Goal: Task Accomplishment & Management: Use online tool/utility

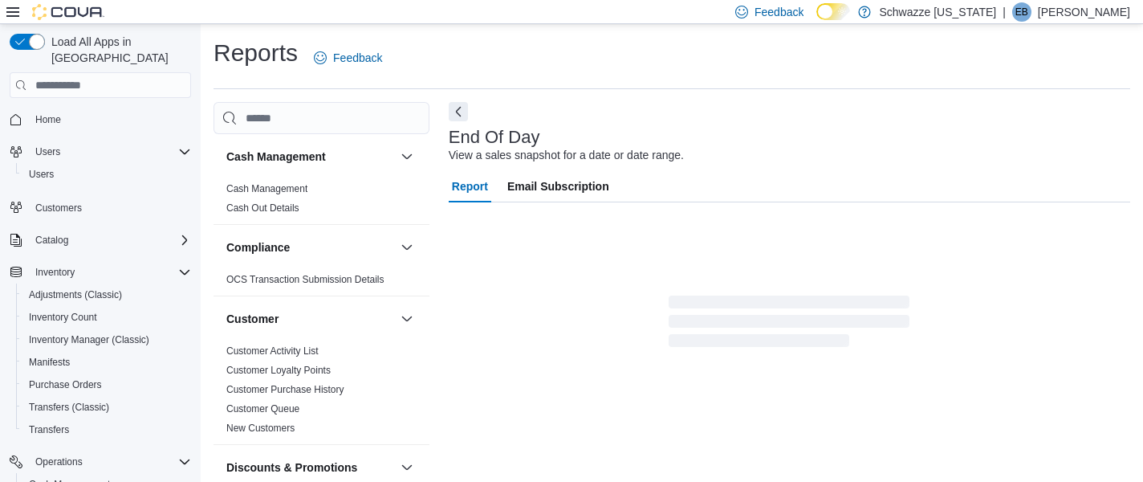
scroll to position [26, 0]
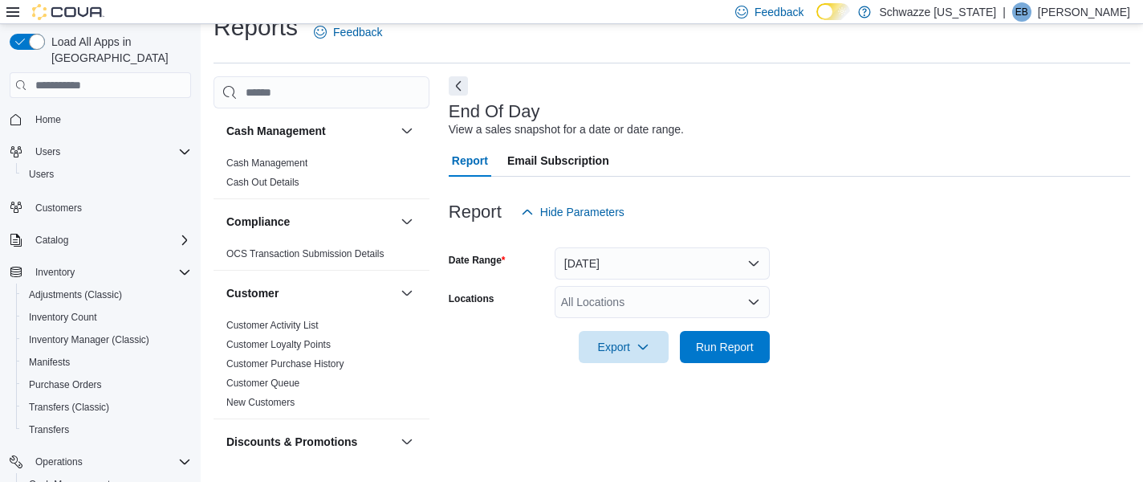
click at [669, 309] on div "All Locations" at bounding box center [662, 302] width 215 height 32
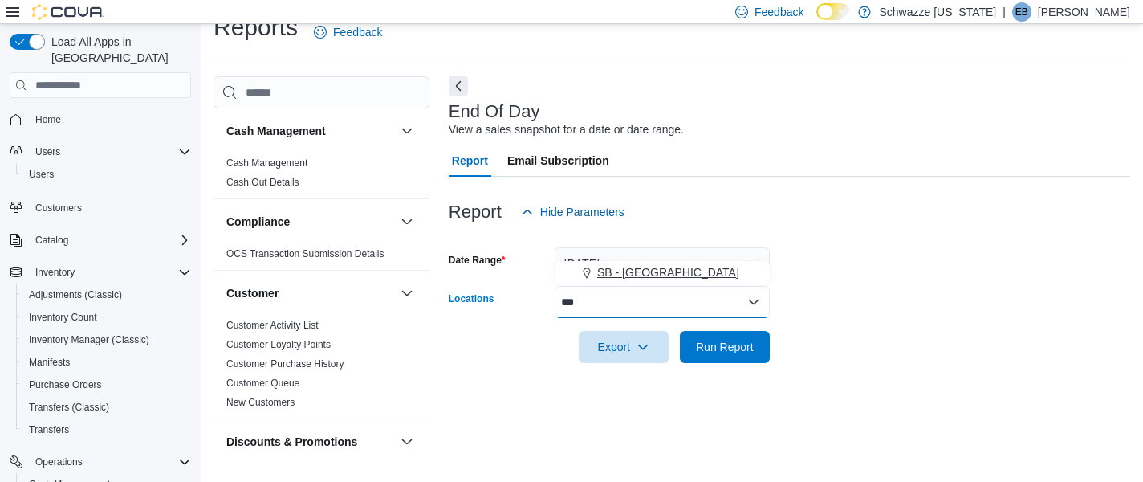
type input "***"
click at [675, 278] on span "SB - [GEOGRAPHIC_DATA]" at bounding box center [668, 272] width 142 height 16
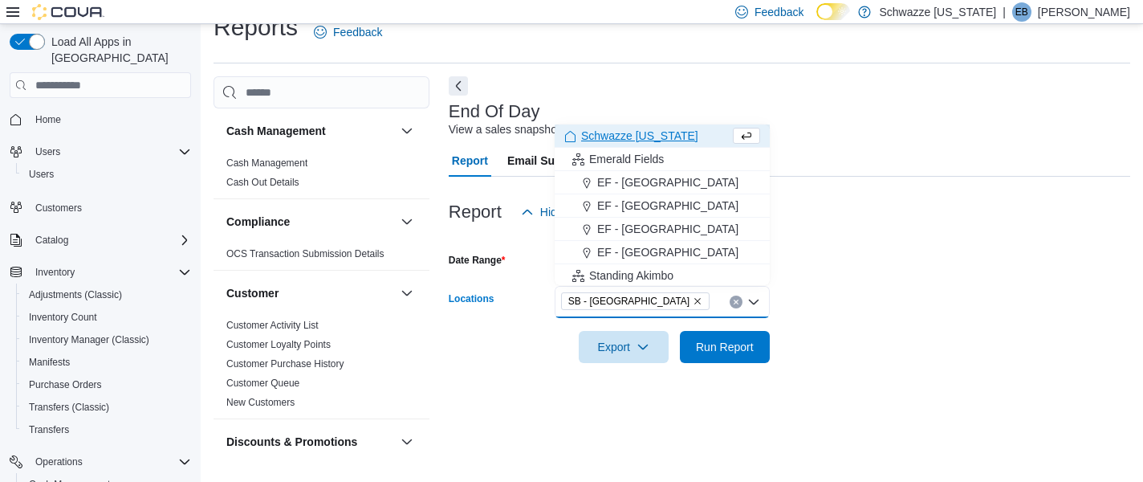
click at [807, 353] on form "Date Range [DATE] Locations SB - [GEOGRAPHIC_DATA] Combo box. Selected. SB - [G…" at bounding box center [790, 295] width 682 height 135
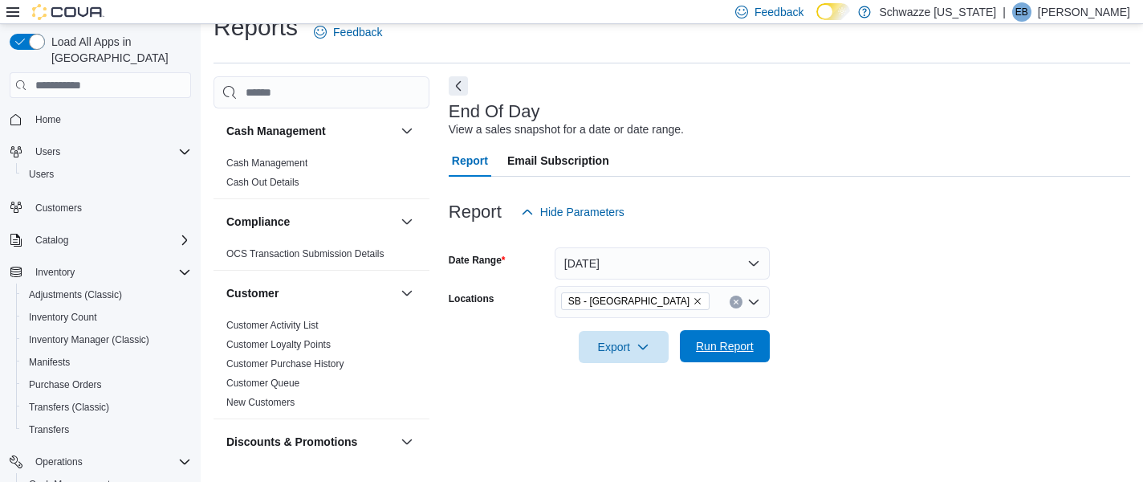
click at [736, 355] on span "Run Report" at bounding box center [725, 346] width 71 height 32
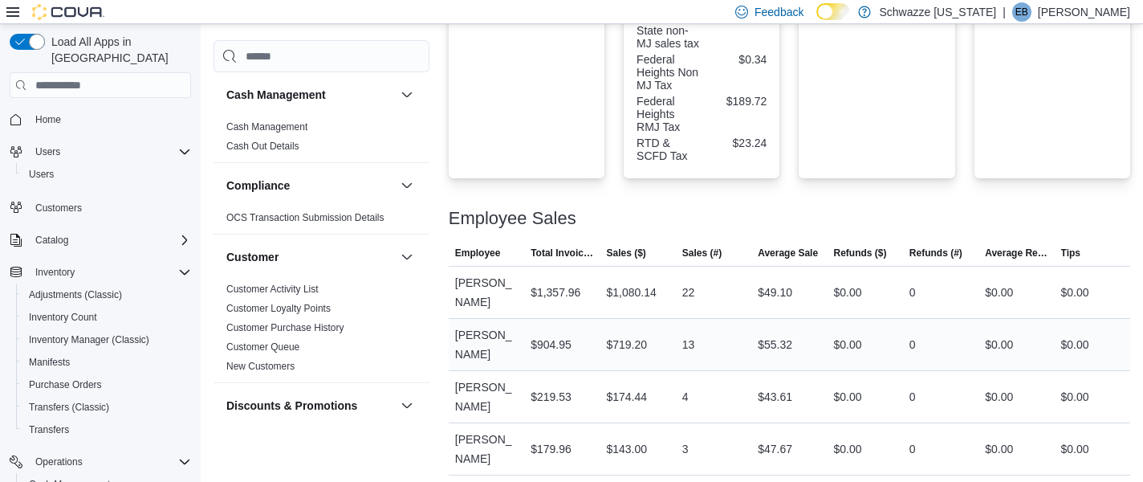
scroll to position [699, 0]
